Goal: Information Seeking & Learning: Check status

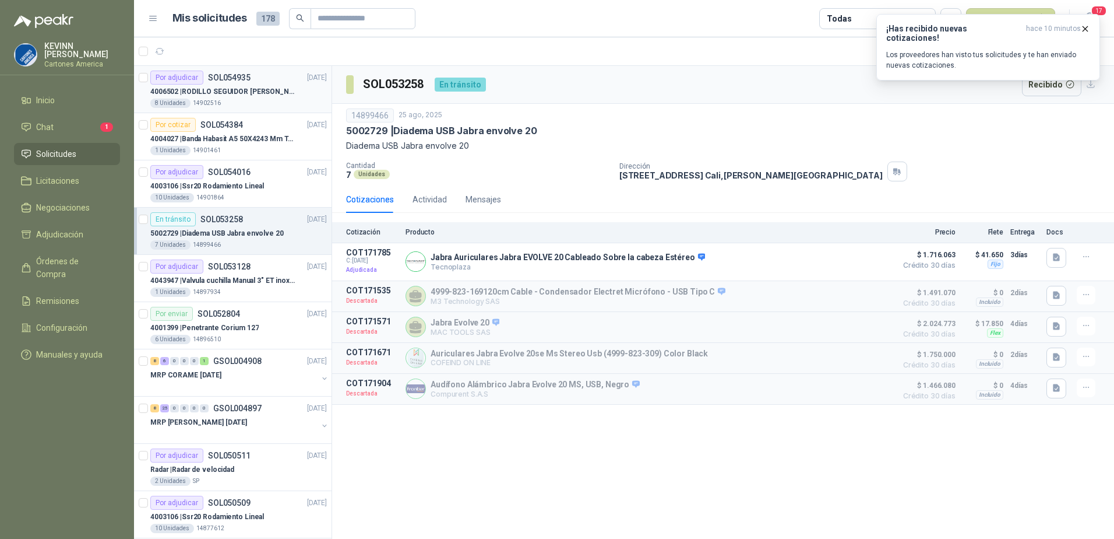
click at [252, 83] on div "Por adjudicar SOL054935 [DATE]" at bounding box center [238, 78] width 177 height 14
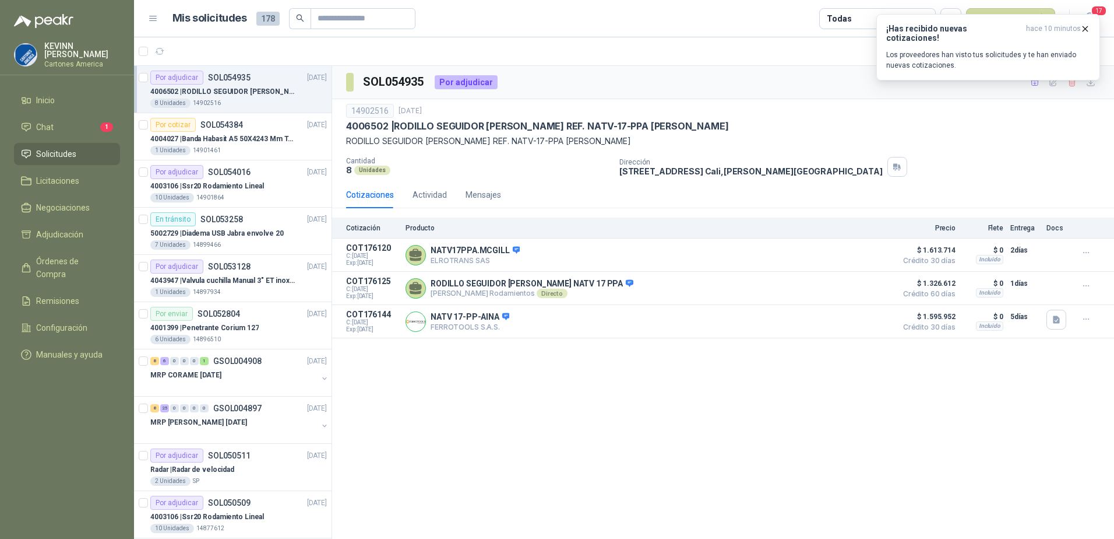
click at [248, 90] on p "4006502 | RODILLO SEGUIDOR [PERSON_NAME] REF. NATV-17-PPA [PERSON_NAME]" at bounding box center [222, 91] width 145 height 11
click at [1085, 27] on icon "button" at bounding box center [1085, 28] width 5 height 5
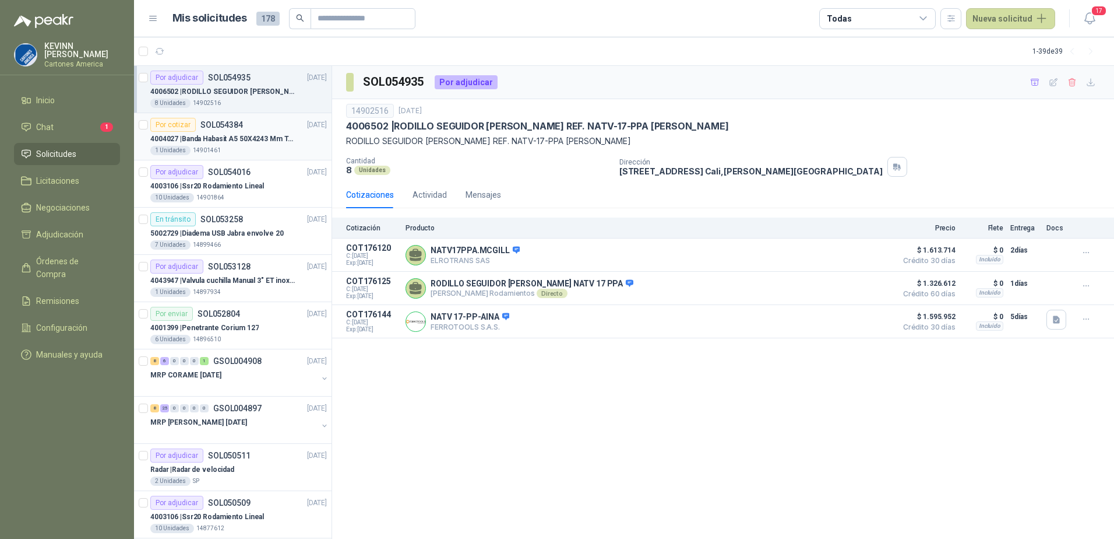
click at [216, 136] on p "4004027 | Banda Habasit A5 50X4243 Mm Tension -2%" at bounding box center [222, 138] width 145 height 11
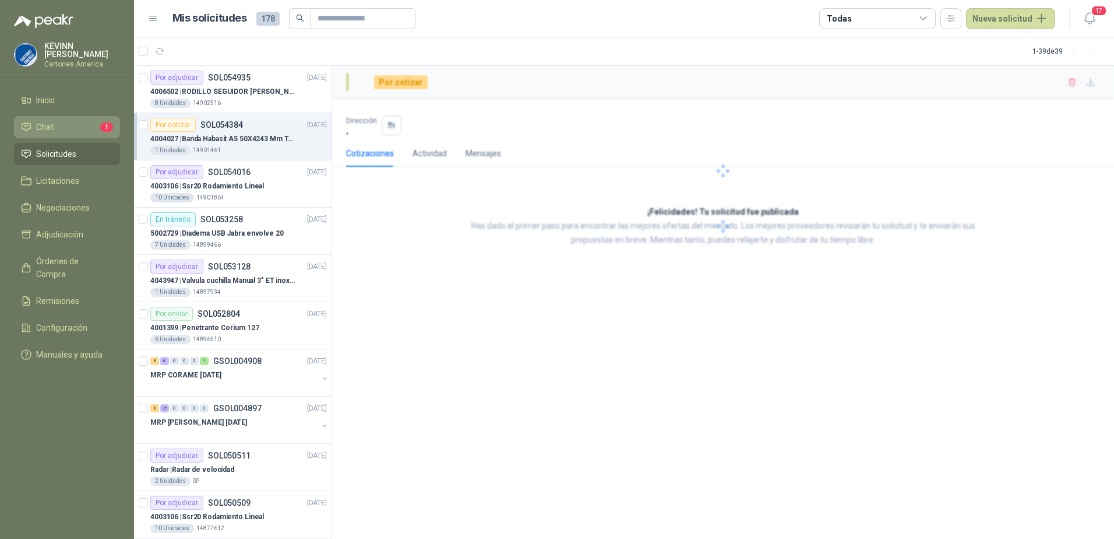
click at [62, 121] on li "Chat 1" at bounding box center [67, 127] width 92 height 13
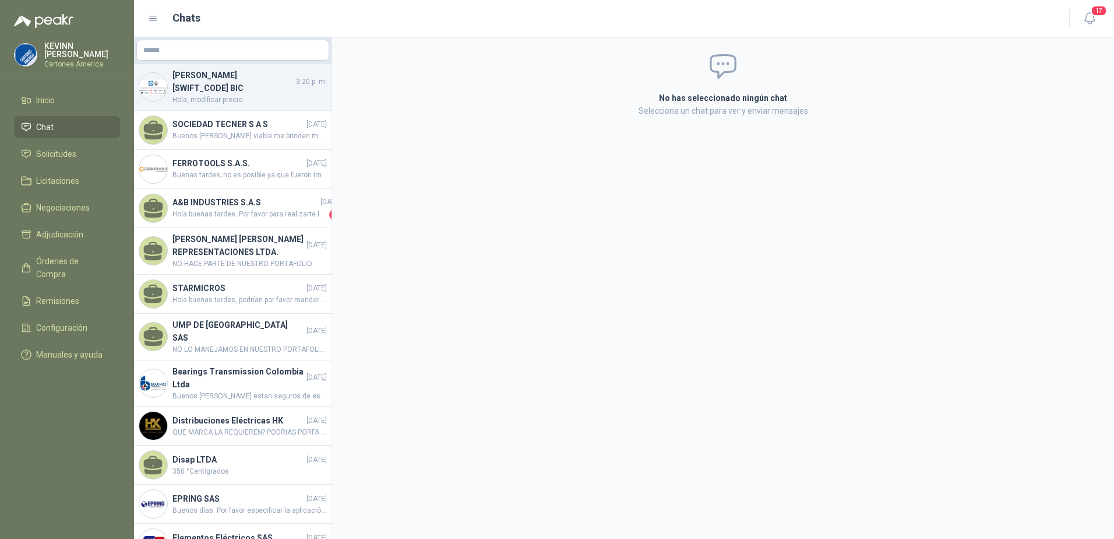
click at [245, 79] on h4 "[PERSON_NAME] [SWIFT_CODE] BIC" at bounding box center [233, 82] width 121 height 26
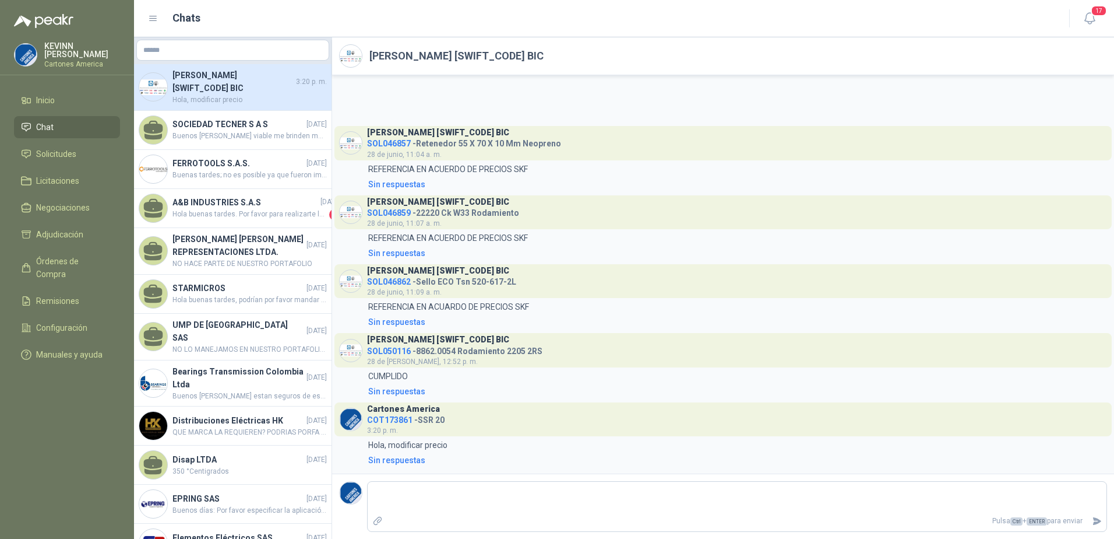
click at [62, 140] on ul "Inicio Chat Solicitudes Licitaciones Negociaciones Adjudicación Órdenes de Comp…" at bounding box center [67, 229] width 134 height 281
click at [67, 156] on span "Solicitudes" at bounding box center [56, 153] width 40 height 13
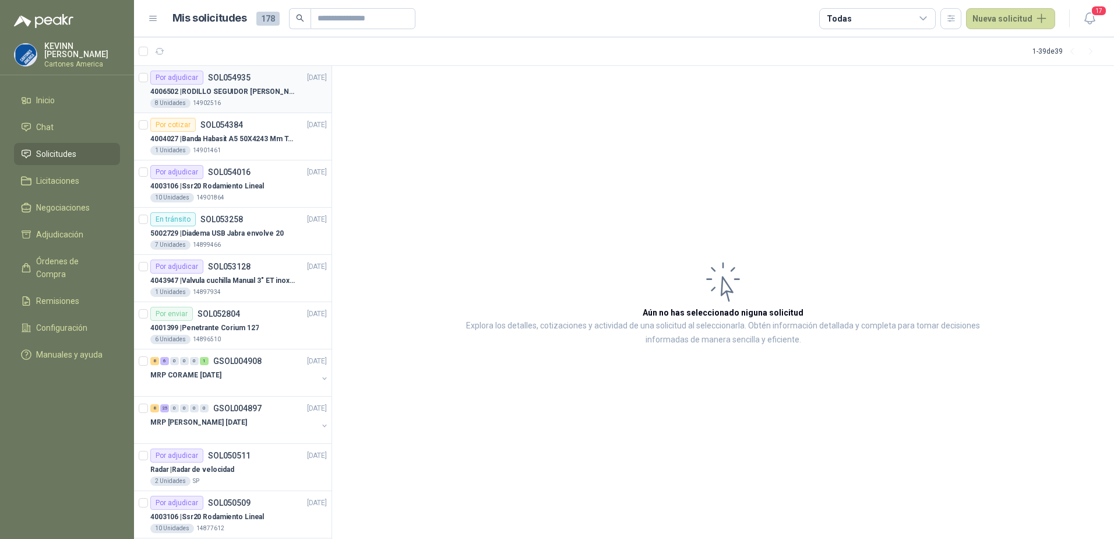
click at [248, 87] on p "4006502 | RODILLO SEGUIDOR [PERSON_NAME] REF. NATV-17-PPA [PERSON_NAME]" at bounding box center [222, 91] width 145 height 11
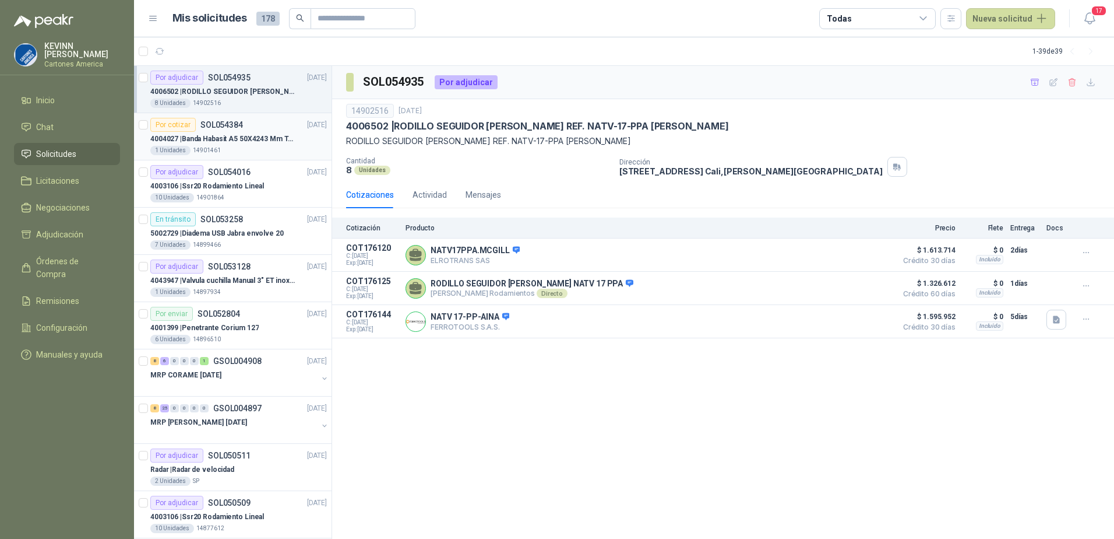
click at [243, 130] on div "Por cotizar SOL054384 [DATE]" at bounding box center [238, 125] width 177 height 14
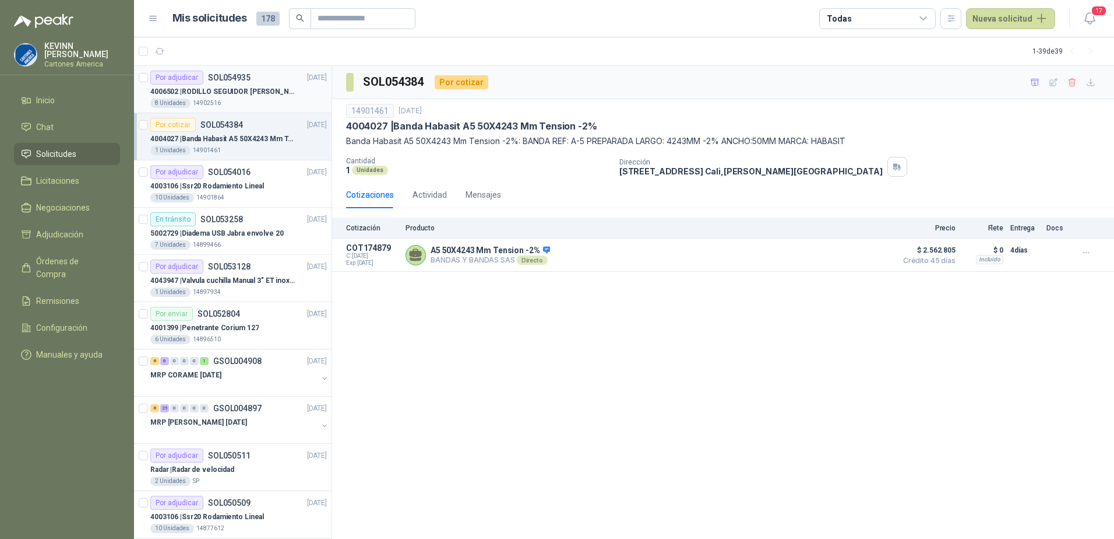
click at [240, 101] on div "8 Unidades 14902516" at bounding box center [238, 102] width 177 height 9
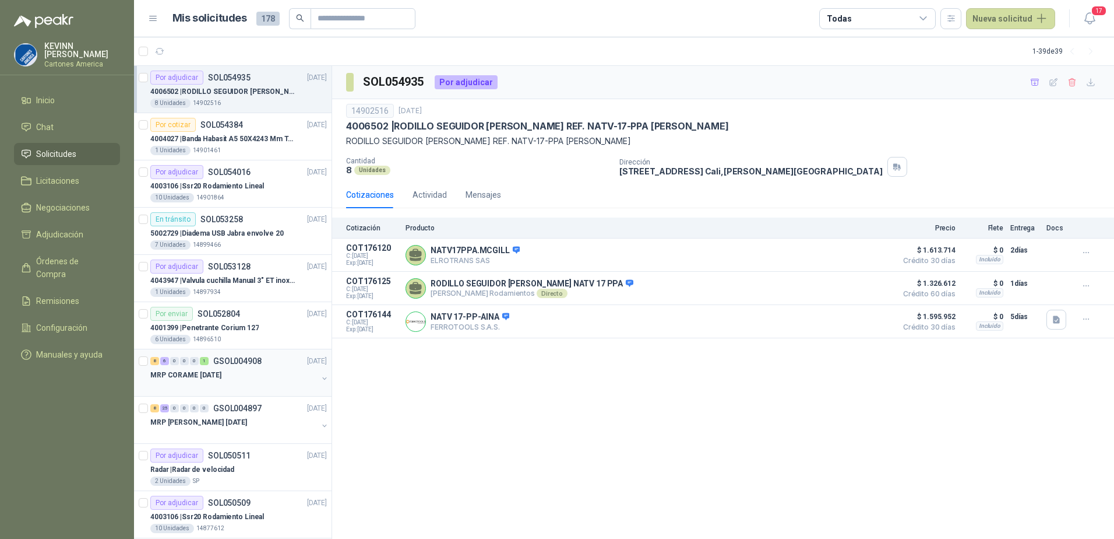
click at [217, 379] on p "MRP CORAME [DATE]" at bounding box center [185, 375] width 71 height 11
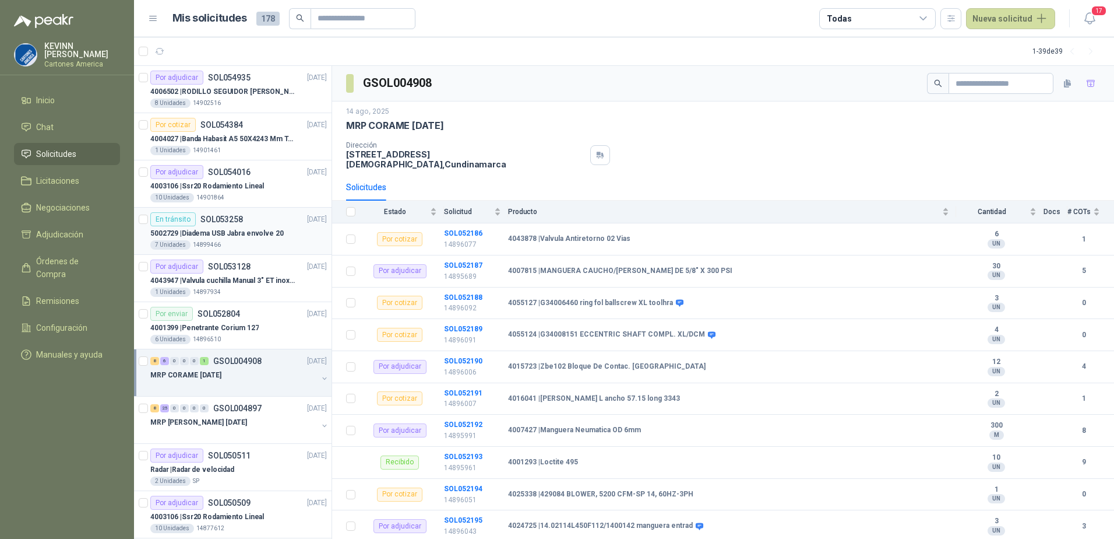
click at [223, 234] on p "5002729 | Diadema USB Jabra envolve 20" at bounding box center [216, 233] width 133 height 11
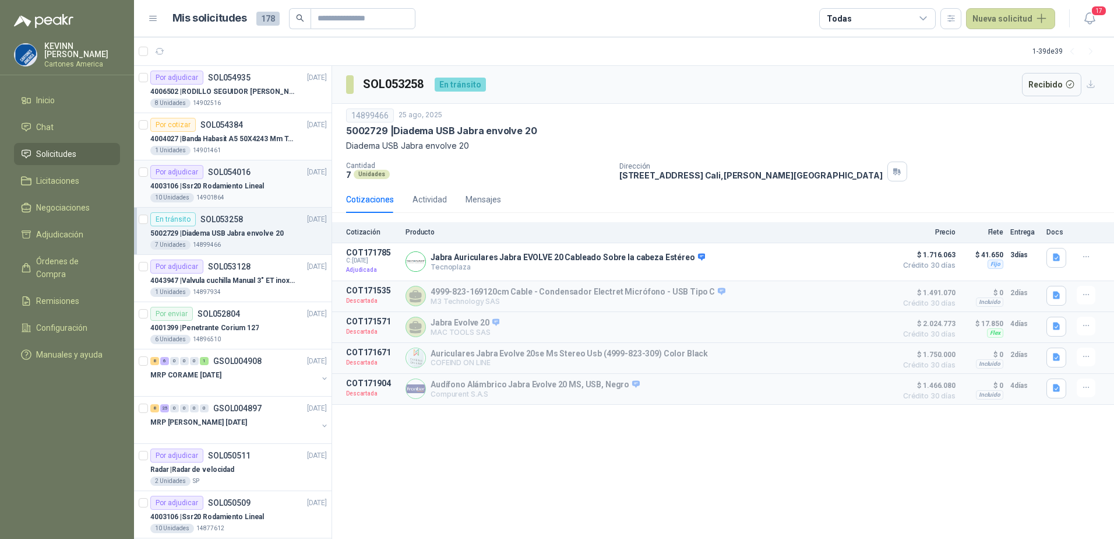
click at [240, 184] on p "4003106 | Ssr20 Rodamiento Lineal" at bounding box center [207, 186] width 114 height 11
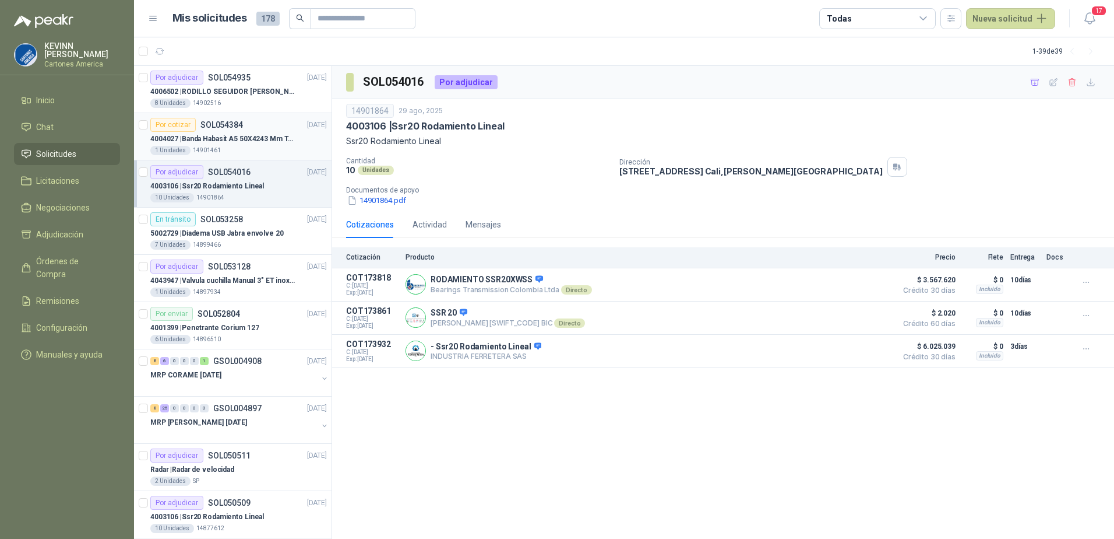
click at [224, 124] on p "SOL054384" at bounding box center [221, 125] width 43 height 8
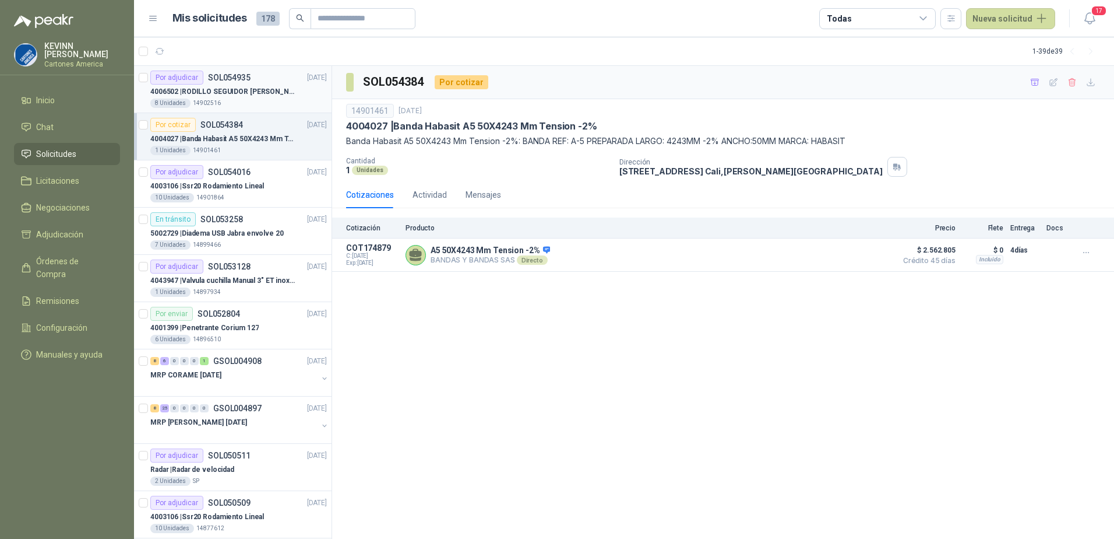
click at [225, 88] on p "4006502 | RODILLO SEGUIDOR [PERSON_NAME] REF. NATV-17-PPA [PERSON_NAME]" at bounding box center [222, 91] width 145 height 11
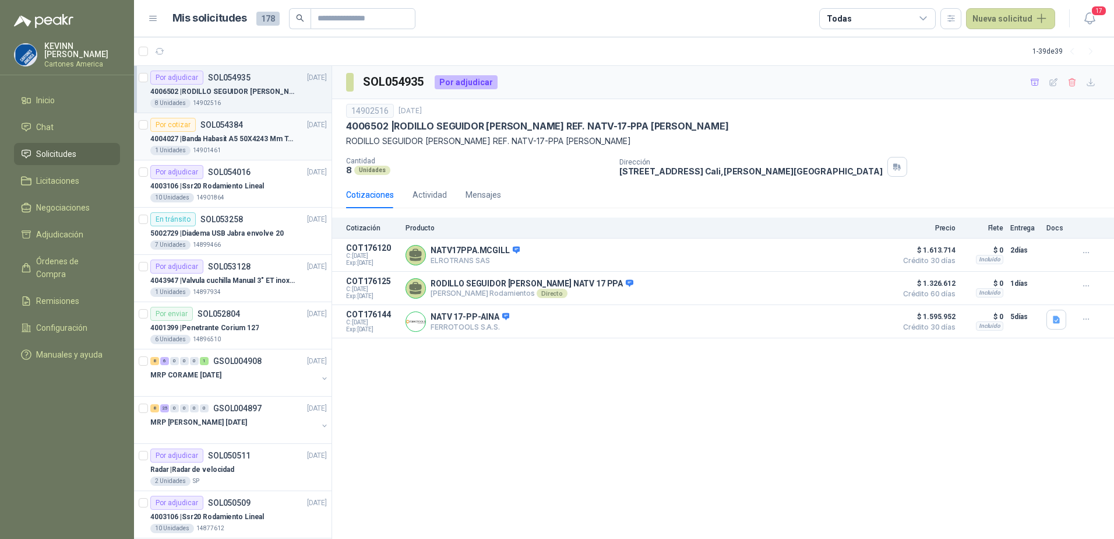
click at [246, 143] on p "4004027 | Banda Habasit A5 50X4243 Mm Tension -2%" at bounding box center [222, 138] width 145 height 11
